Goal: Navigation & Orientation: Find specific page/section

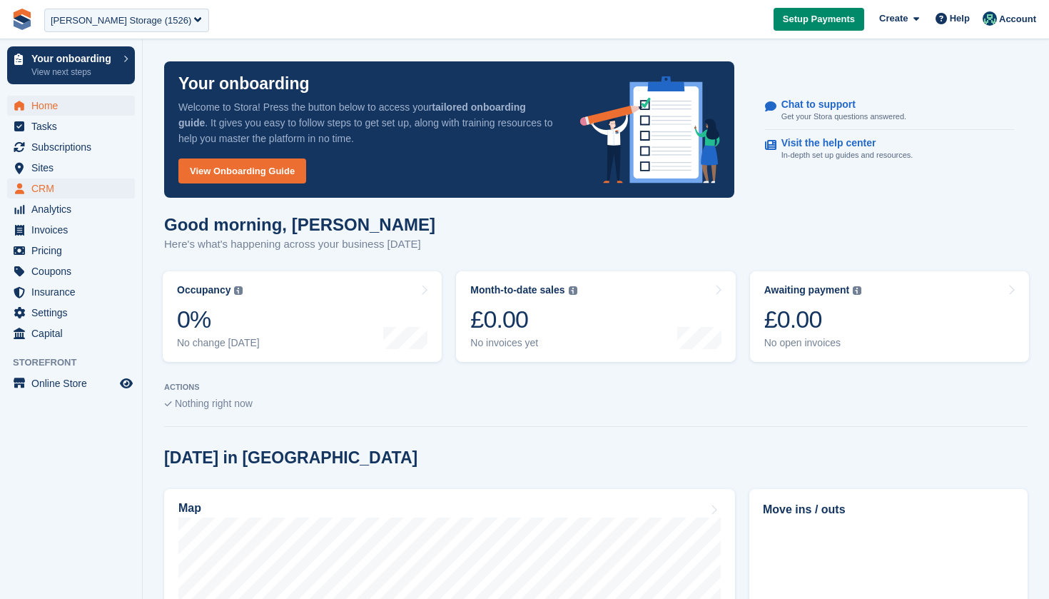
click at [54, 184] on span "CRM" at bounding box center [74, 188] width 86 height 20
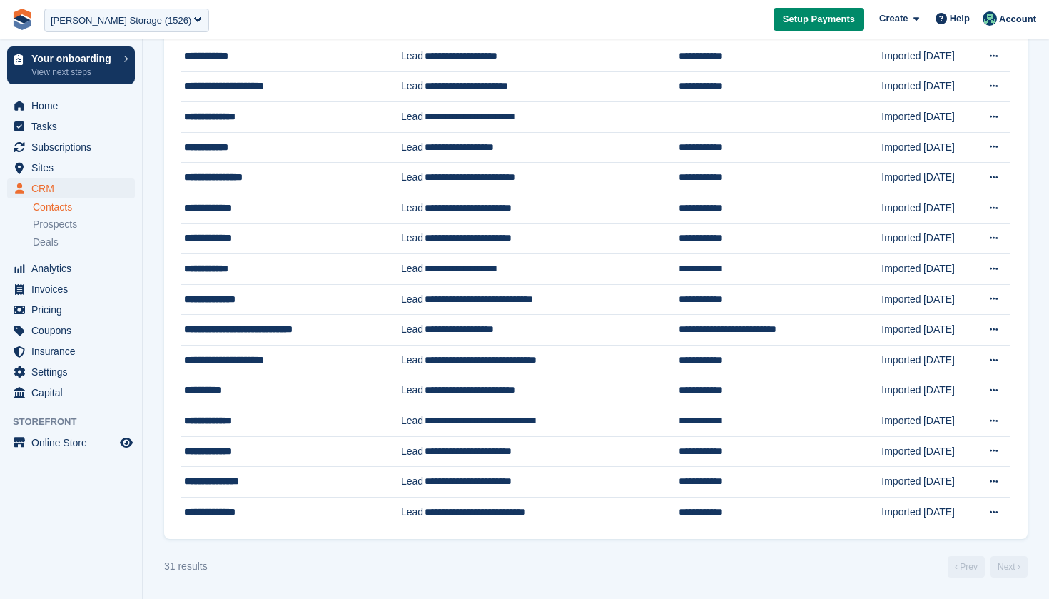
scroll to position [600, 0]
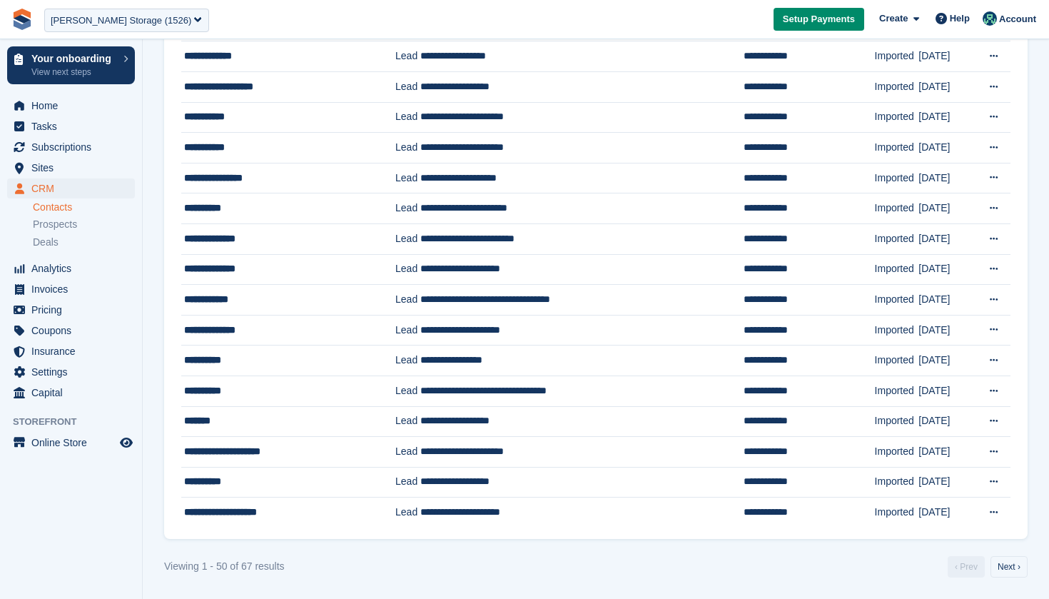
scroll to position [1177, 0]
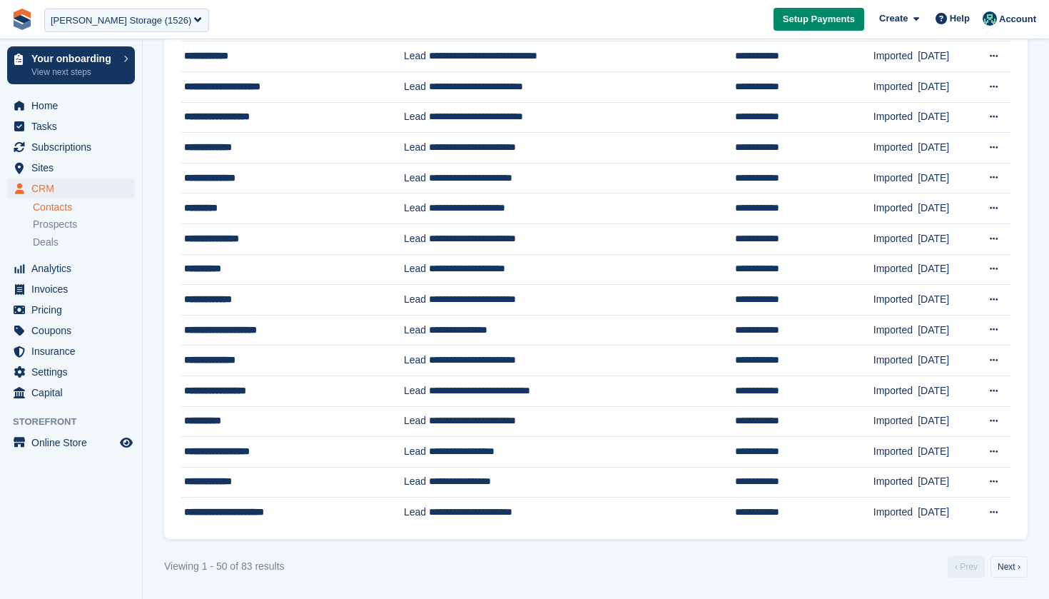
scroll to position [1177, 0]
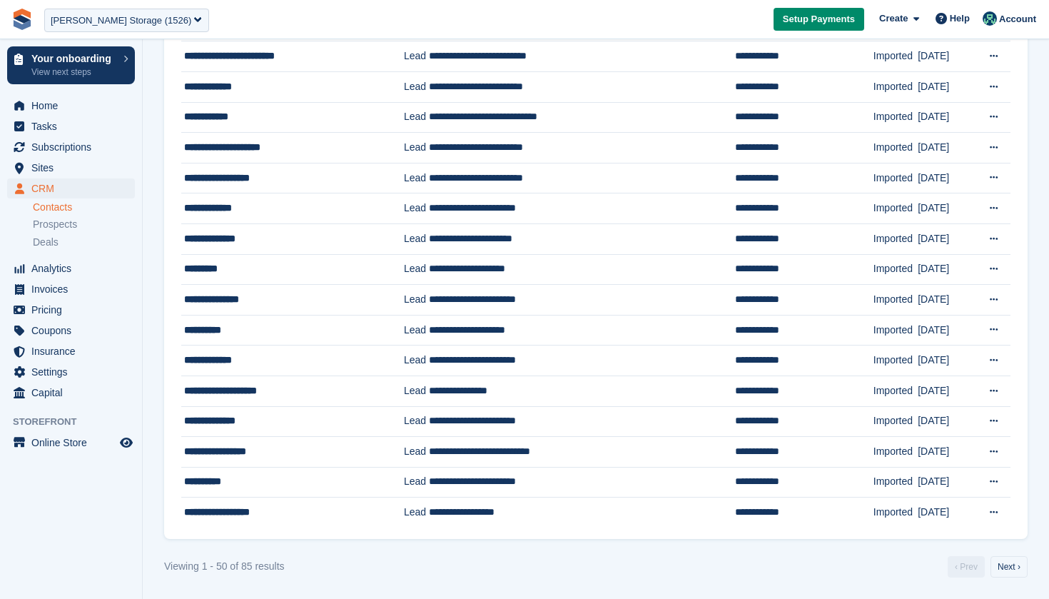
scroll to position [1177, 0]
click at [1015, 565] on link "Next ›" at bounding box center [1009, 566] width 37 height 21
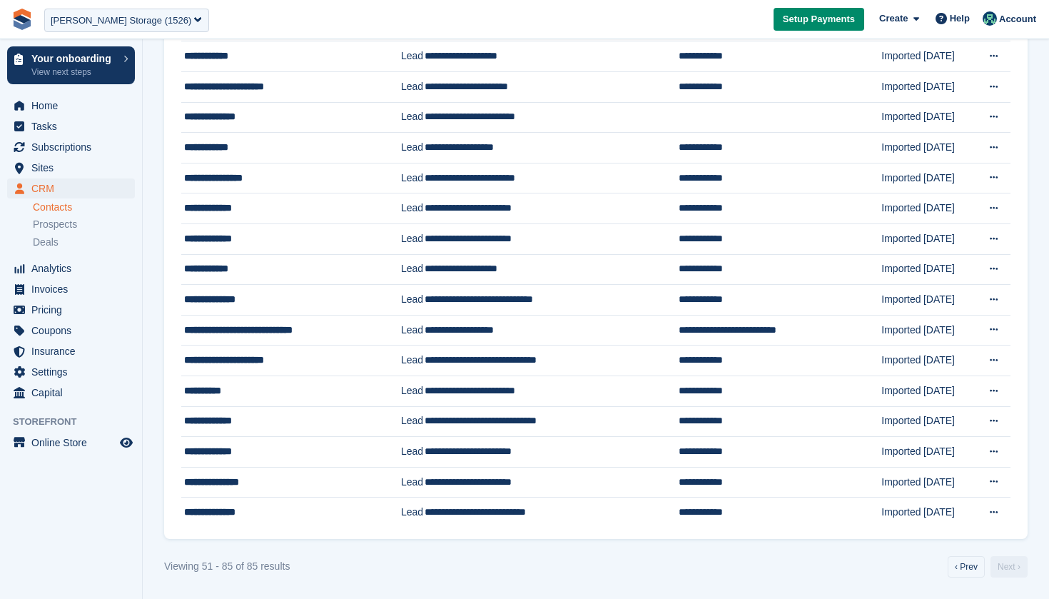
scroll to position [721, 0]
click at [966, 562] on link "‹ Prev" at bounding box center [966, 566] width 37 height 21
